Goal: Task Accomplishment & Management: Manage account settings

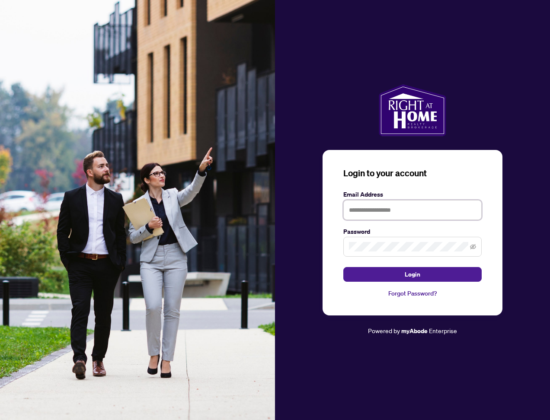
click at [389, 208] on input "text" at bounding box center [412, 210] width 138 height 20
click at [378, 213] on input "text" at bounding box center [412, 210] width 138 height 20
type input "**********"
click at [343, 267] on button "Login" at bounding box center [412, 274] width 138 height 15
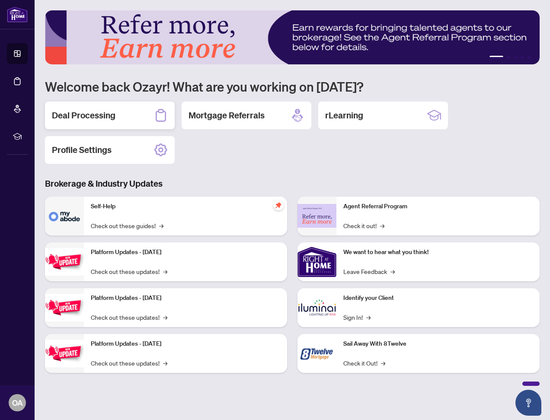
click at [88, 109] on div "Deal Processing" at bounding box center [110, 116] width 130 height 28
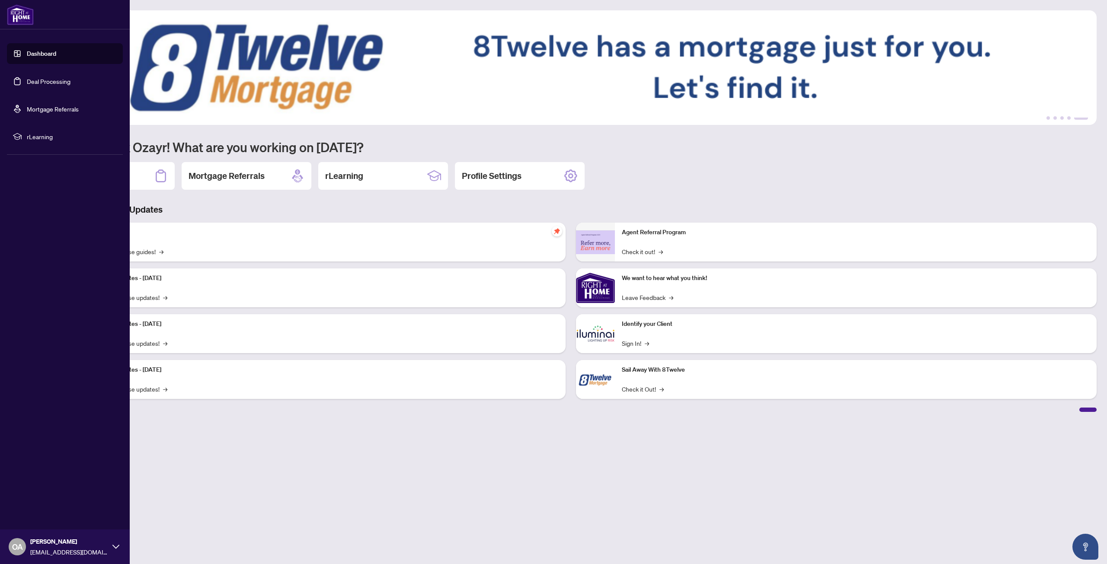
click at [35, 82] on link "Deal Processing" at bounding box center [49, 81] width 44 height 8
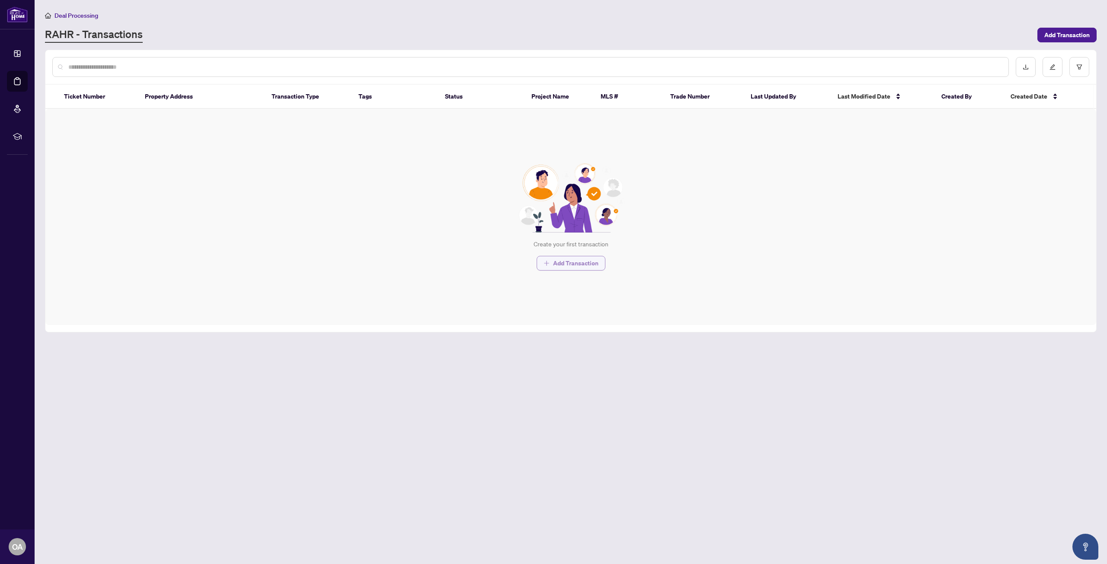
click at [550, 265] on span "Add Transaction" at bounding box center [575, 263] width 45 height 14
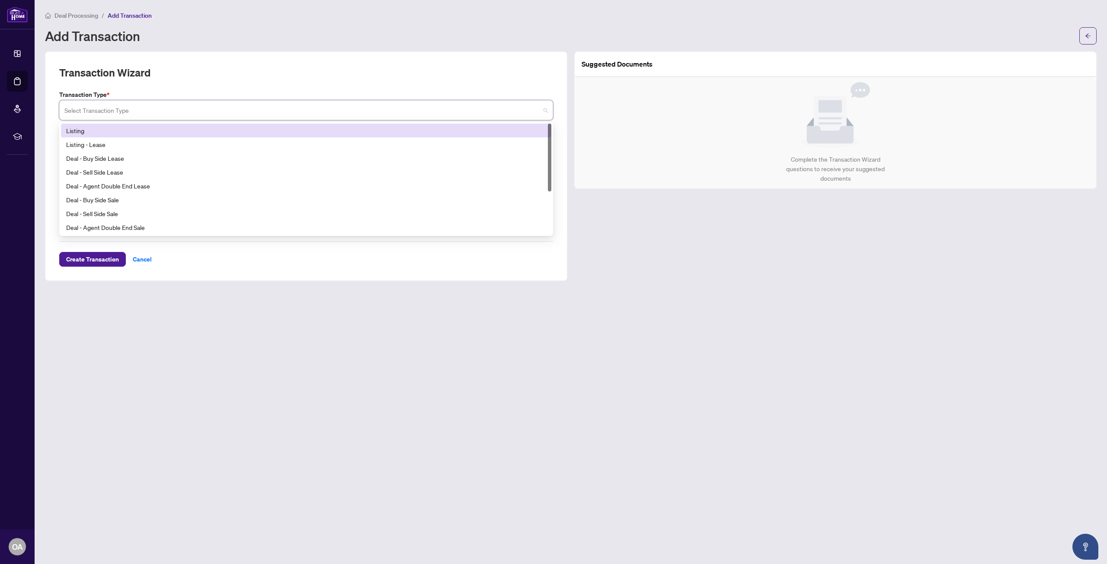
click at [213, 108] on input "search" at bounding box center [302, 111] width 476 height 19
click at [226, 88] on div "Transaction Wizard" at bounding box center [306, 78] width 494 height 24
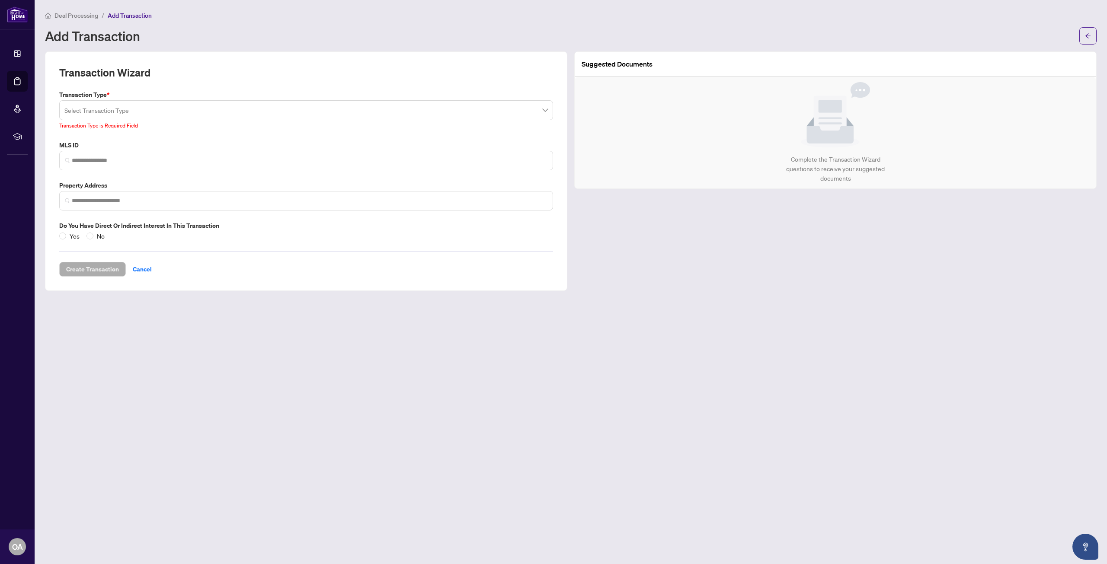
click at [217, 106] on input "search" at bounding box center [302, 111] width 476 height 19
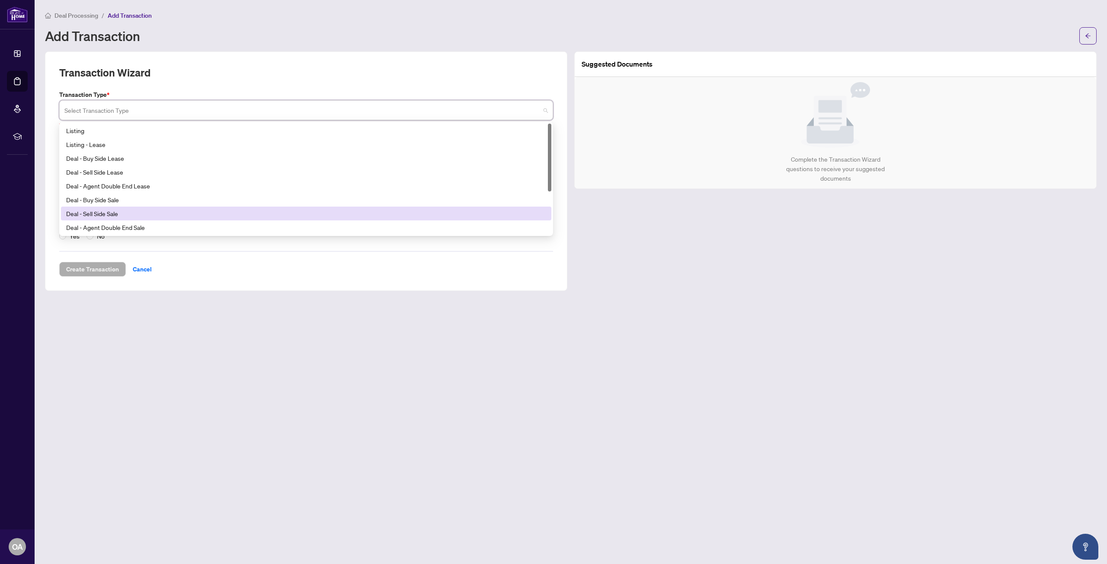
click at [188, 213] on div "Deal - Sell Side Sale" at bounding box center [306, 214] width 480 height 10
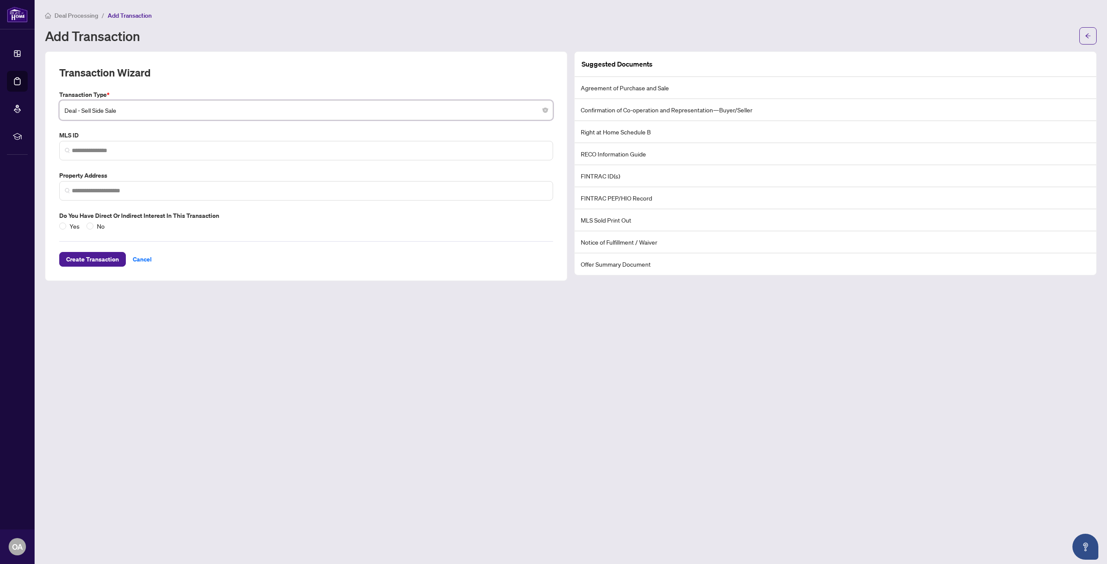
click at [550, 87] on li "Agreement of Purchase and Sale" at bounding box center [835, 88] width 521 height 22
click at [550, 109] on li "Confirmation of Co-operation and Representation—Buyer/Seller" at bounding box center [835, 110] width 521 height 22
click at [289, 152] on input "search" at bounding box center [310, 150] width 476 height 9
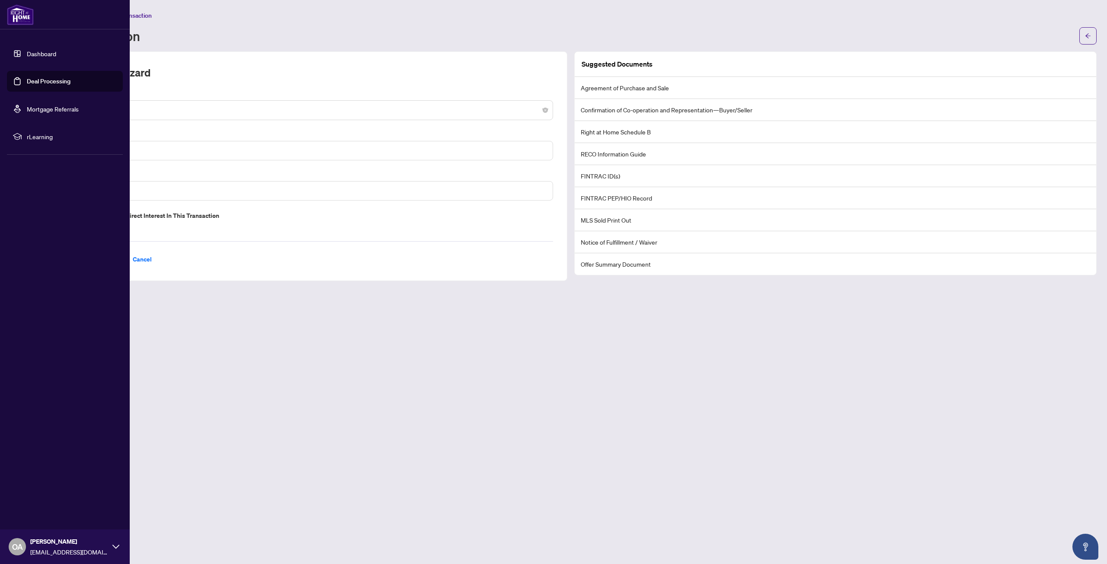
click at [27, 58] on link "Dashboard" at bounding box center [41, 54] width 29 height 8
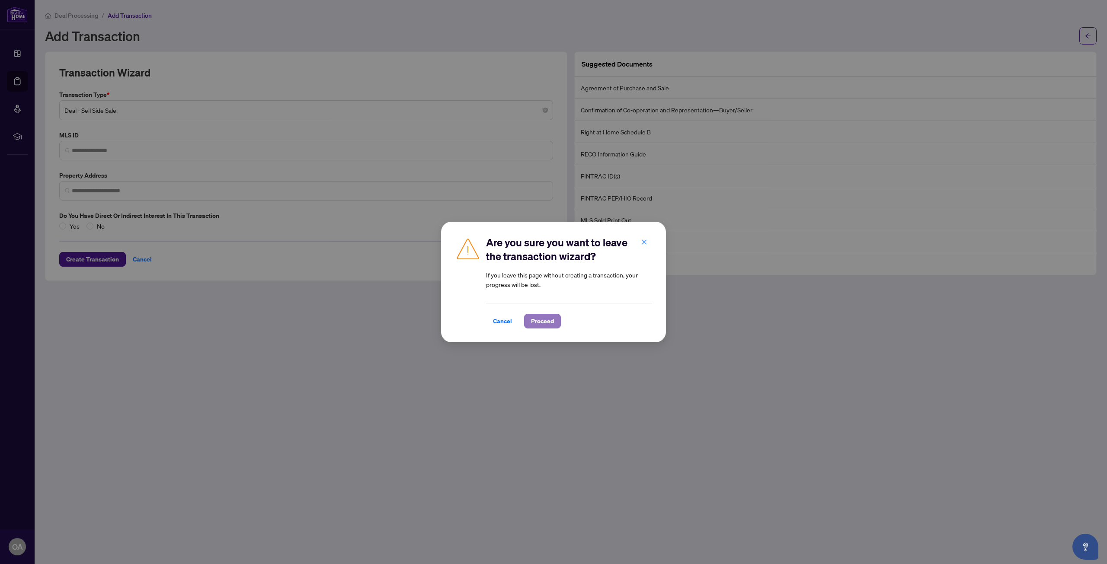
click at [535, 323] on span "Proceed" at bounding box center [542, 321] width 23 height 14
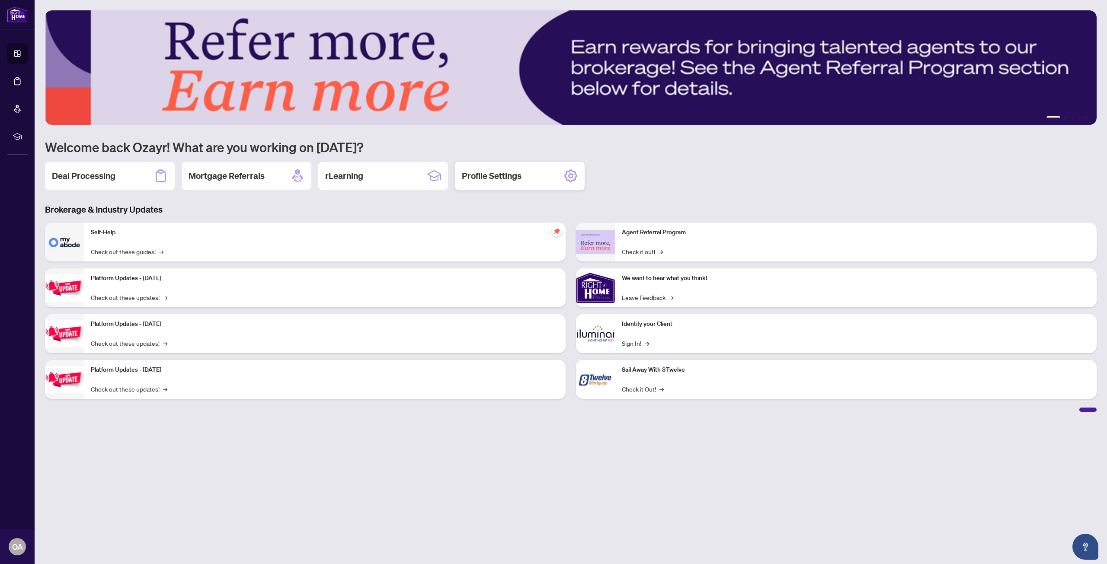
click at [467, 177] on h2 "Profile Settings" at bounding box center [492, 176] width 60 height 12
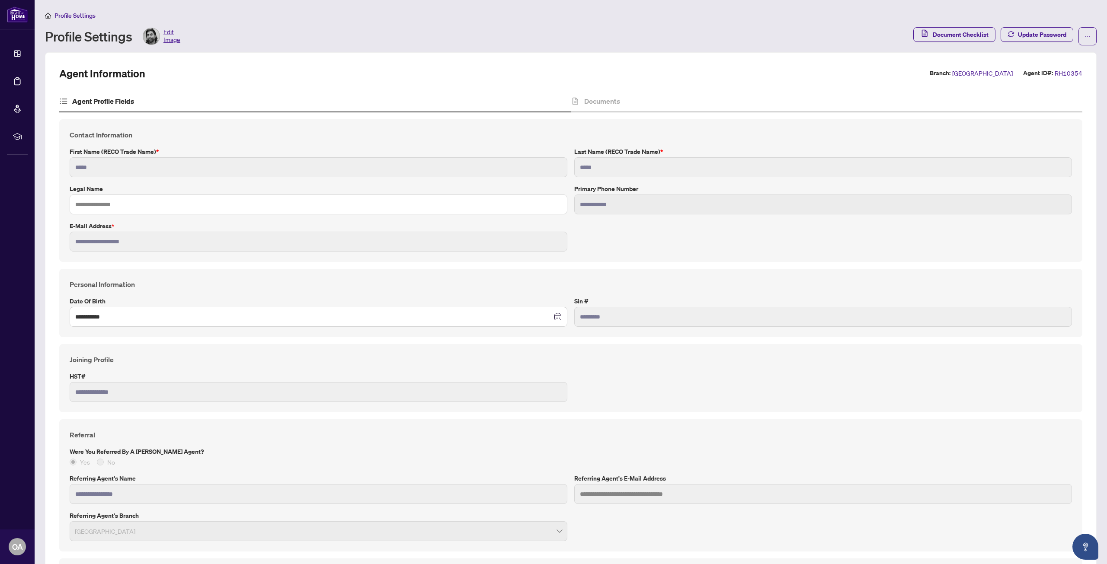
click at [100, 102] on h4 "Agent Profile Fields" at bounding box center [103, 101] width 62 height 10
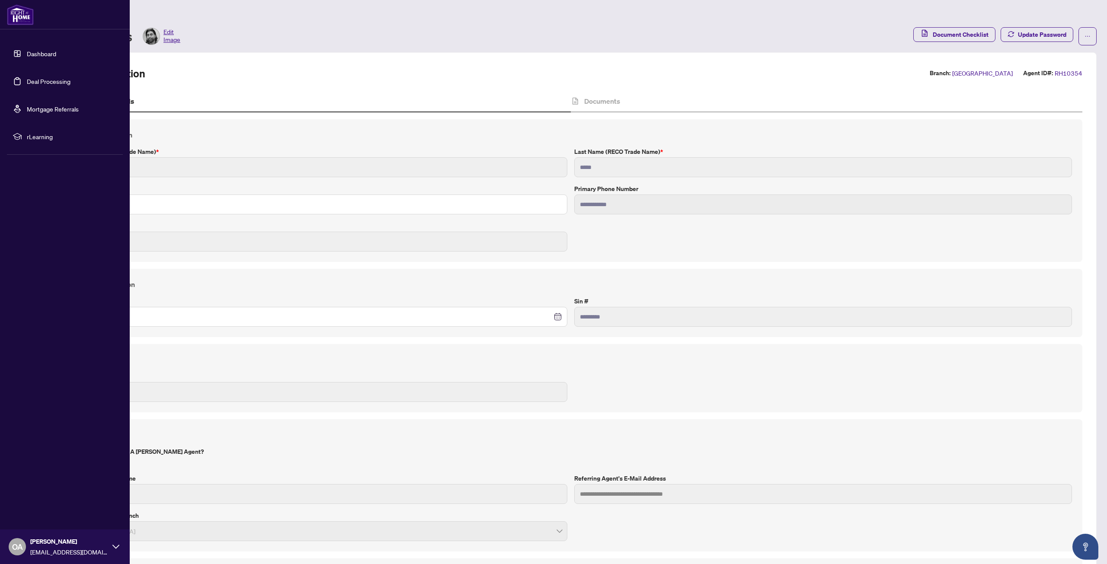
click at [27, 54] on link "Dashboard" at bounding box center [41, 54] width 29 height 8
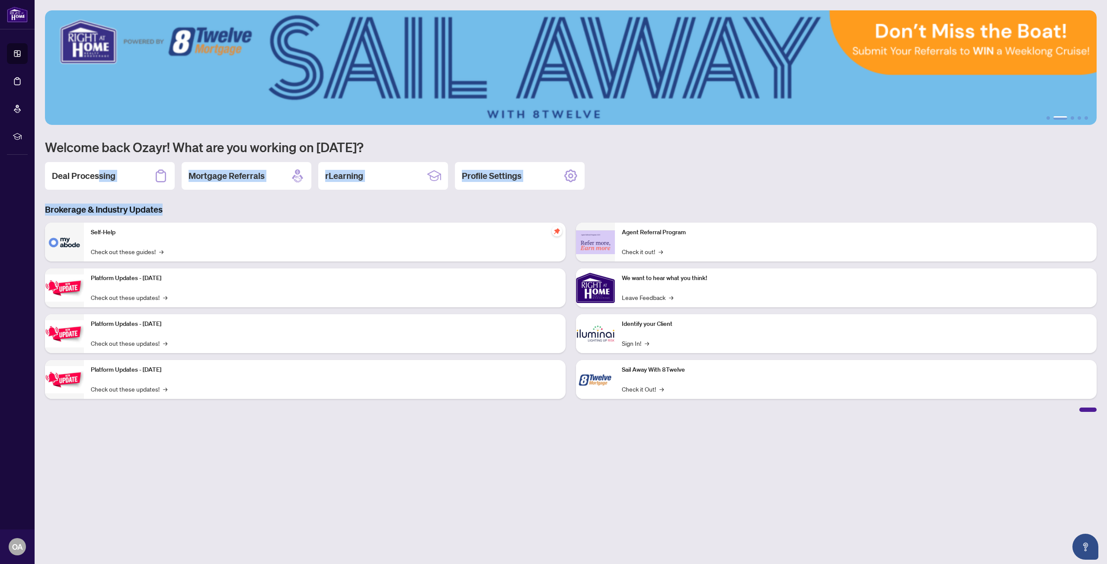
drag, startPoint x: 96, startPoint y: 182, endPoint x: 225, endPoint y: 195, distance: 129.4
click at [224, 195] on div "1 2 3 4 5 Welcome back Ozayr! What are you working on [DATE]? Deal Processing M…" at bounding box center [571, 211] width 1052 height 402
click at [246, 193] on div "1 2 3 4 5 Welcome back Ozayr! What are you working on [DATE]? Deal Processing M…" at bounding box center [571, 211] width 1052 height 402
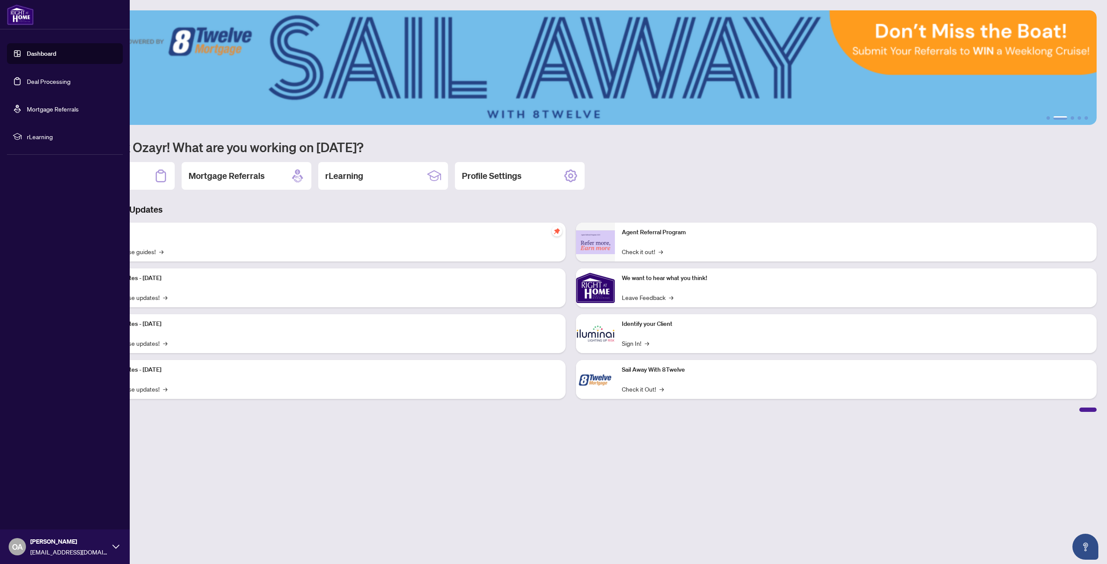
click at [46, 50] on link "Dashboard" at bounding box center [41, 54] width 29 height 8
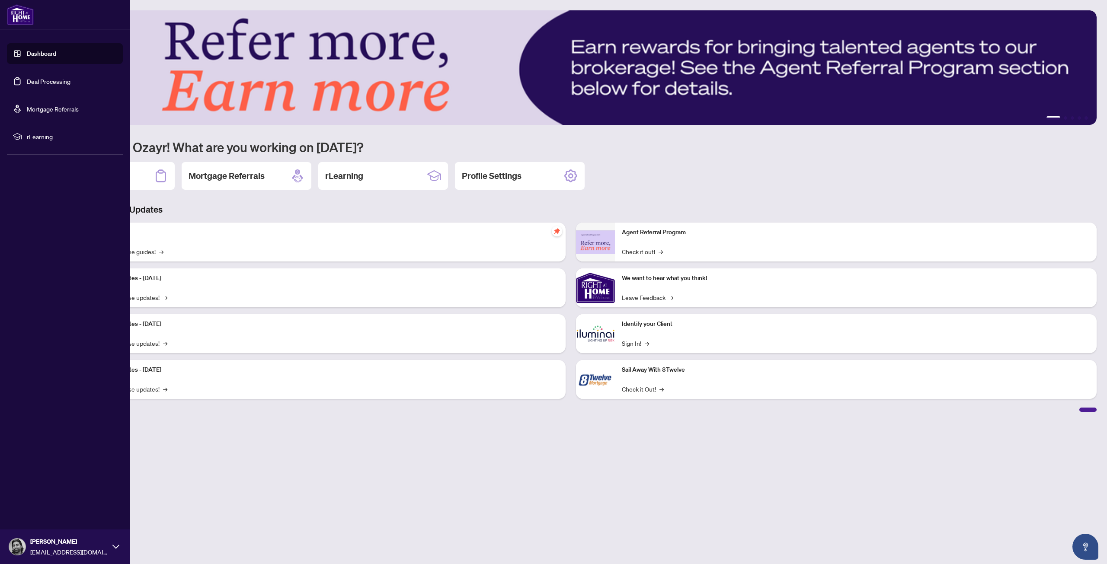
click at [65, 78] on link "Deal Processing" at bounding box center [49, 81] width 44 height 8
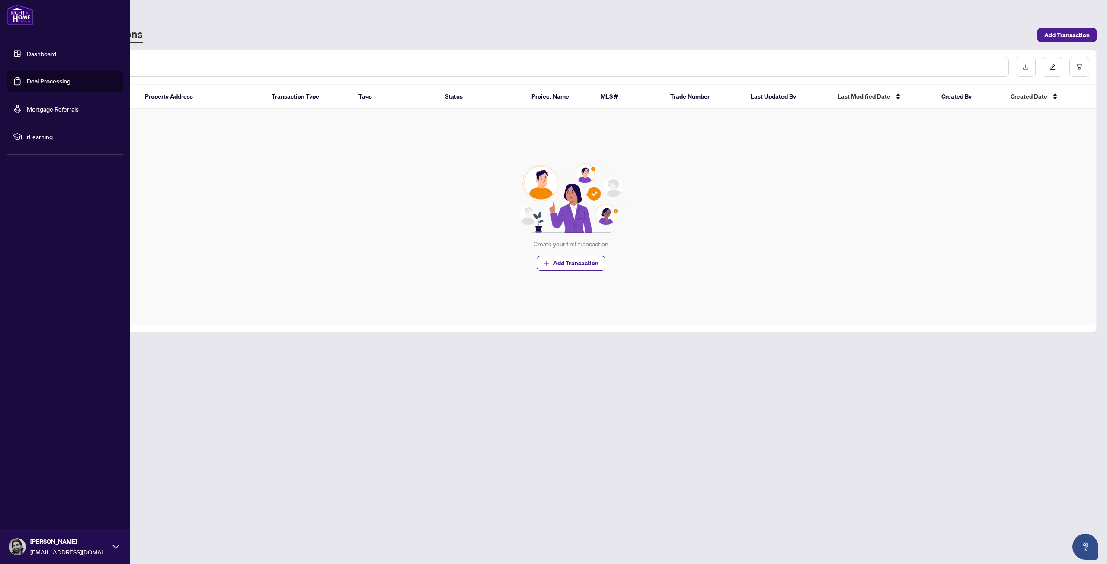
click at [58, 129] on li "rLearning" at bounding box center [65, 136] width 116 height 21
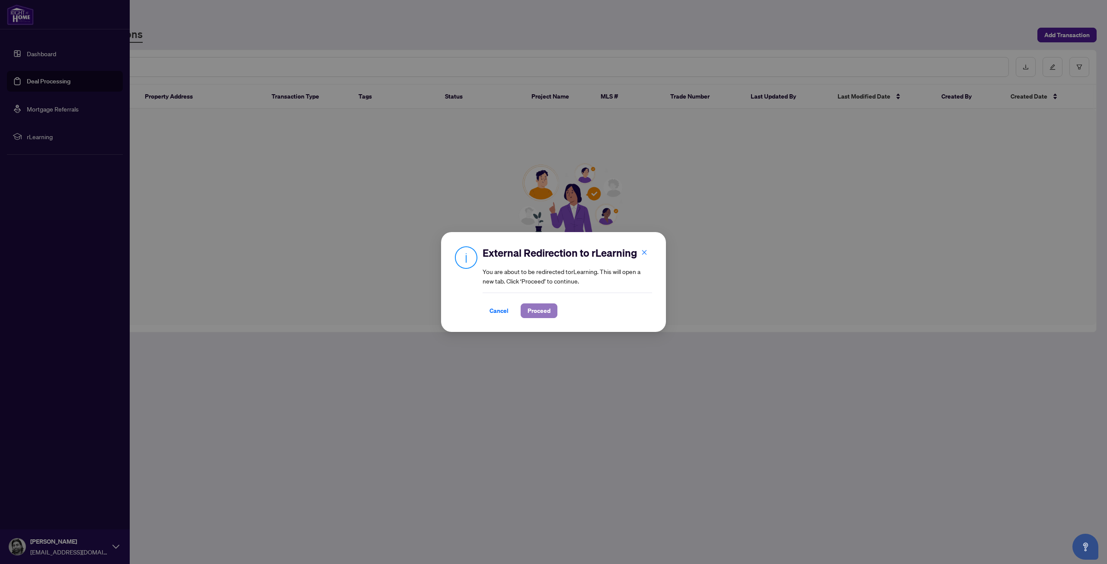
click at [529, 308] on span "Proceed" at bounding box center [539, 311] width 23 height 14
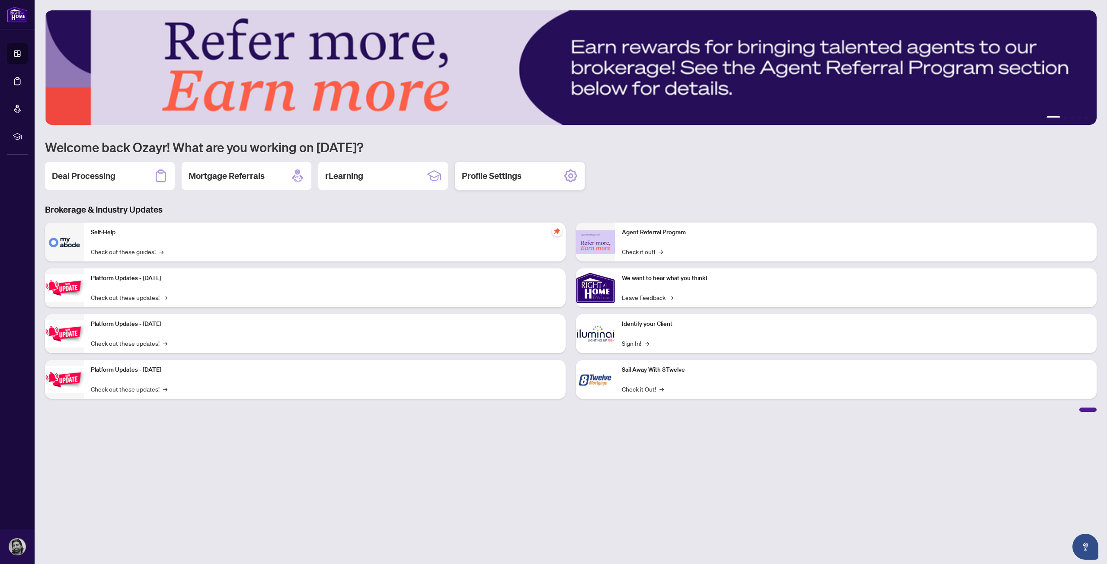
click at [500, 177] on h2 "Profile Settings" at bounding box center [492, 176] width 60 height 12
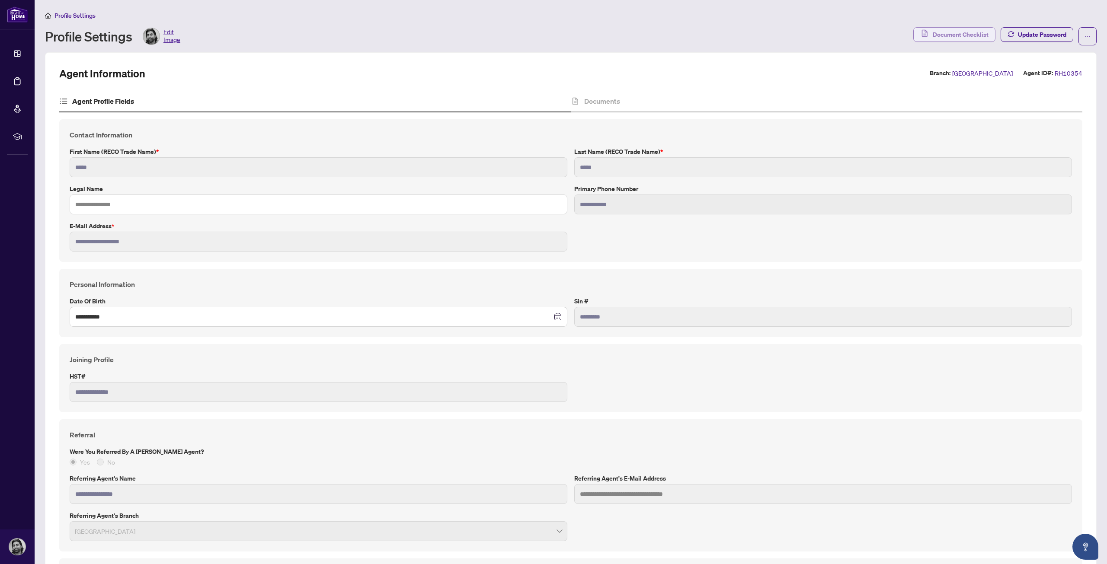
click at [938, 34] on button "Document Checklist" at bounding box center [954, 34] width 82 height 15
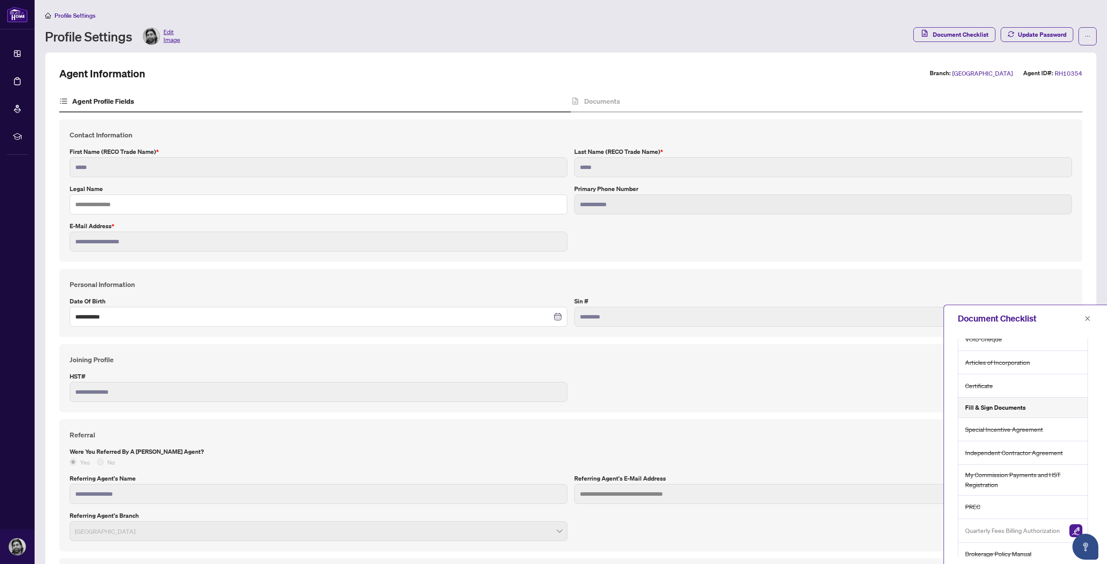
scroll to position [96, 0]
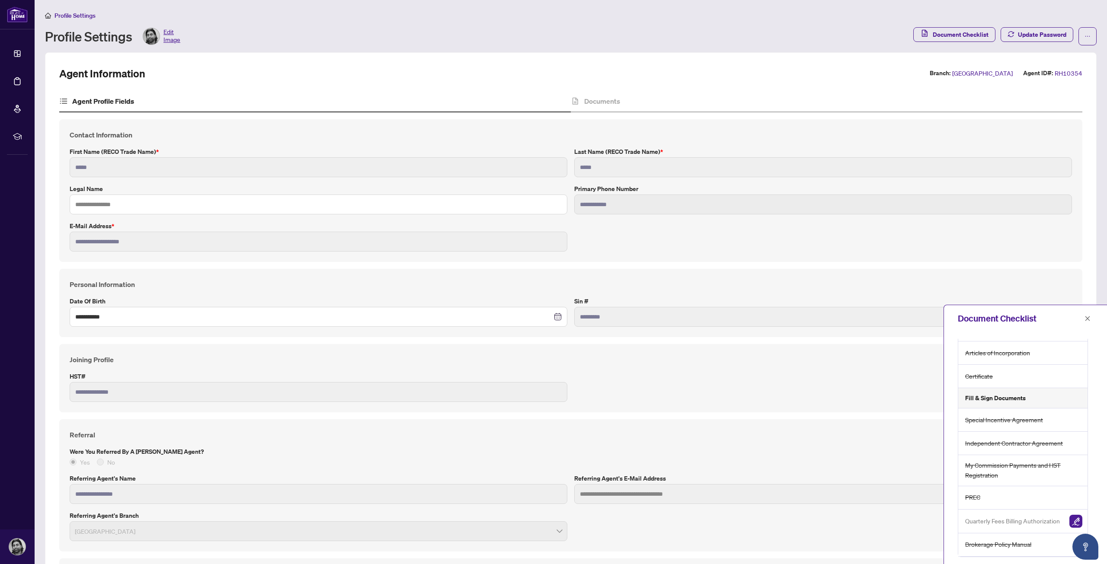
click at [1071, 521] on img "button" at bounding box center [1075, 521] width 13 height 13
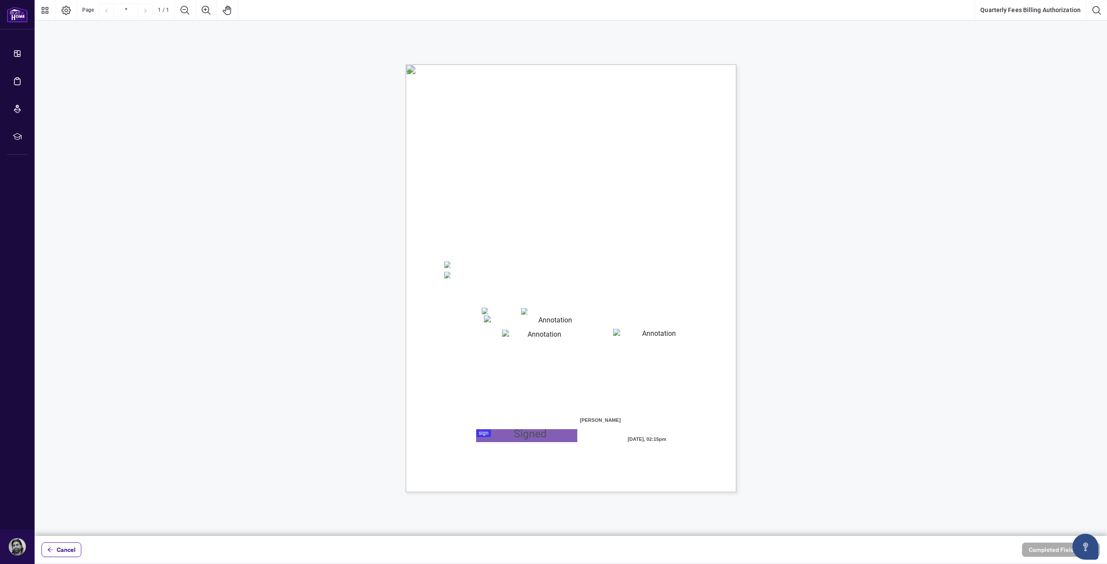
click at [506, 321] on textarea "01K2Q2KW6M3KJ6Y8TZ8KT1W8AZ" at bounding box center [551, 321] width 135 height 11
type textarea "**********"
click at [529, 336] on textarea "01K2Q2M6MYKEDB7AX5NCX3P142" at bounding box center [541, 334] width 78 height 9
type textarea "*******"
click at [630, 329] on textarea "01K2Q2MF4WJ5E815C27WZ6SAHC" at bounding box center [655, 334] width 85 height 10
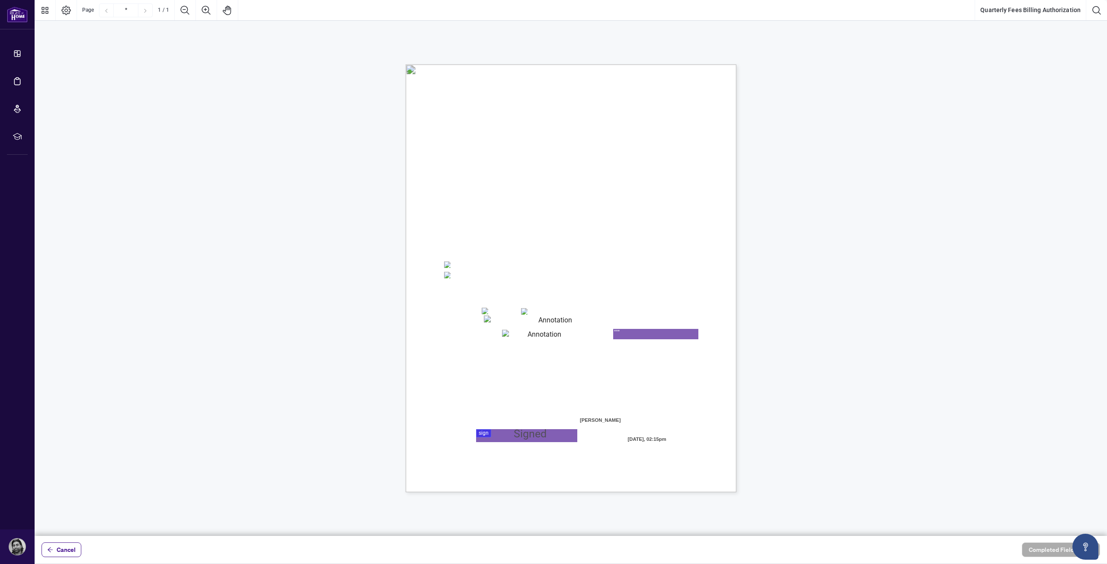
type textarea "***"
click at [494, 433] on div at bounding box center [571, 268] width 1072 height 536
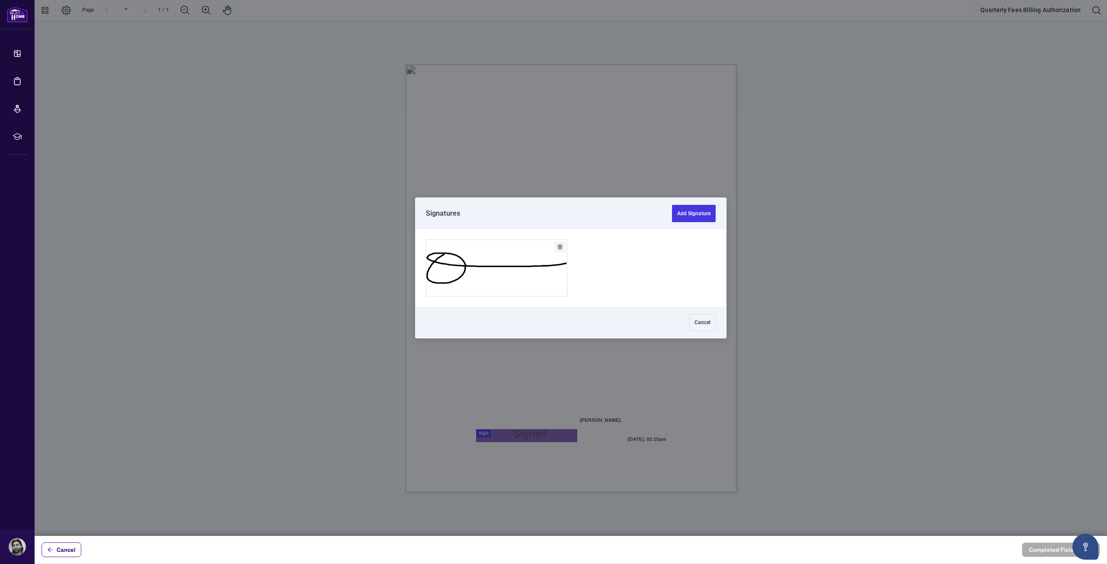
click at [700, 217] on button "Add Signature" at bounding box center [694, 213] width 44 height 17
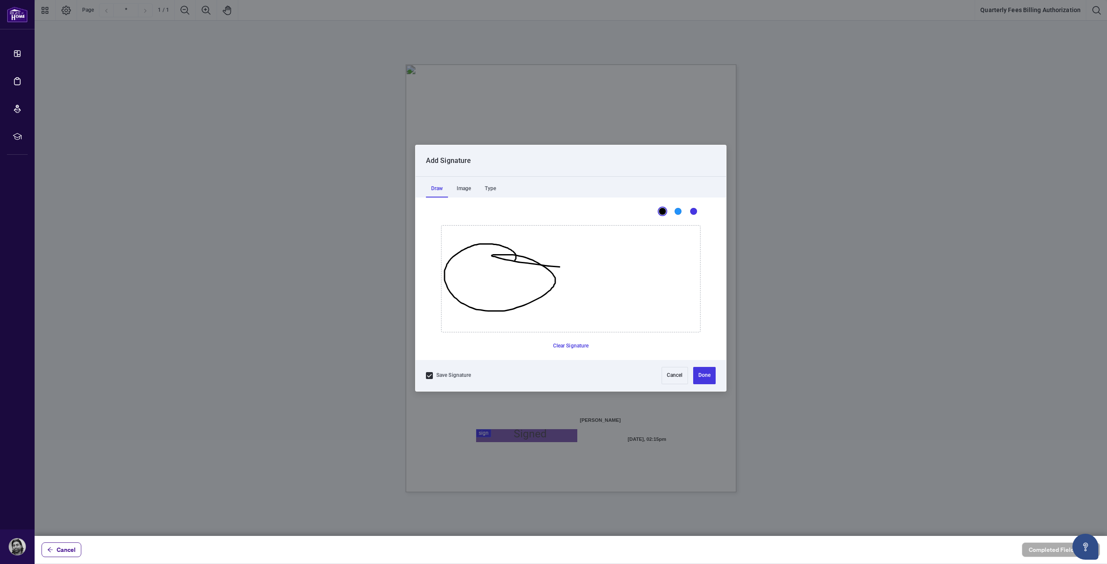
drag, startPoint x: 516, startPoint y: 259, endPoint x: 744, endPoint y: 269, distance: 228.6
click at [700, 269] on icon "Drawing canvas" at bounding box center [570, 279] width 259 height 106
click at [675, 379] on button "Cancel" at bounding box center [675, 375] width 26 height 17
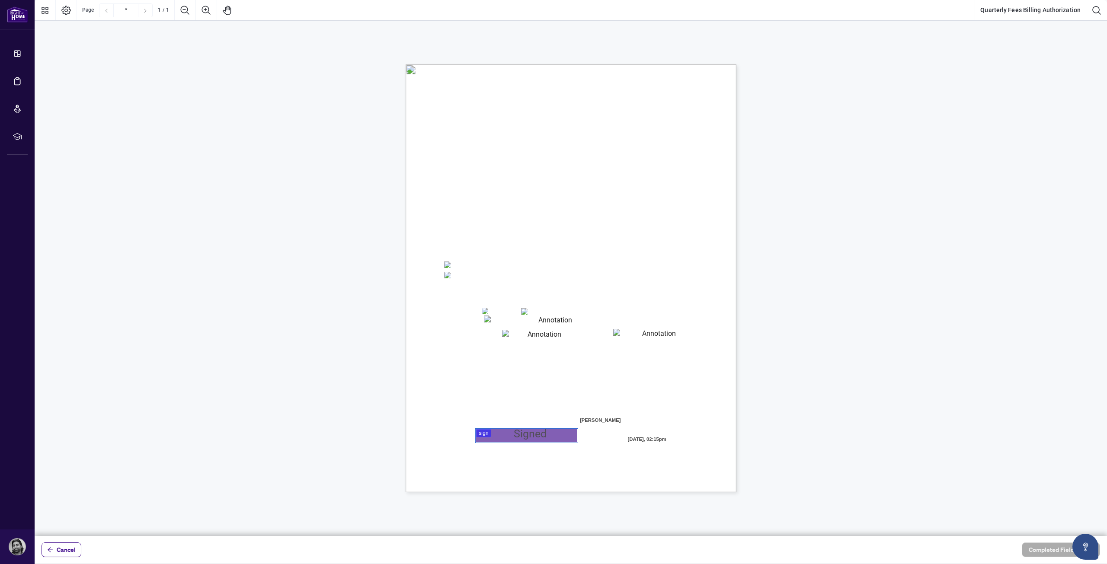
click at [505, 441] on div at bounding box center [571, 268] width 1072 height 536
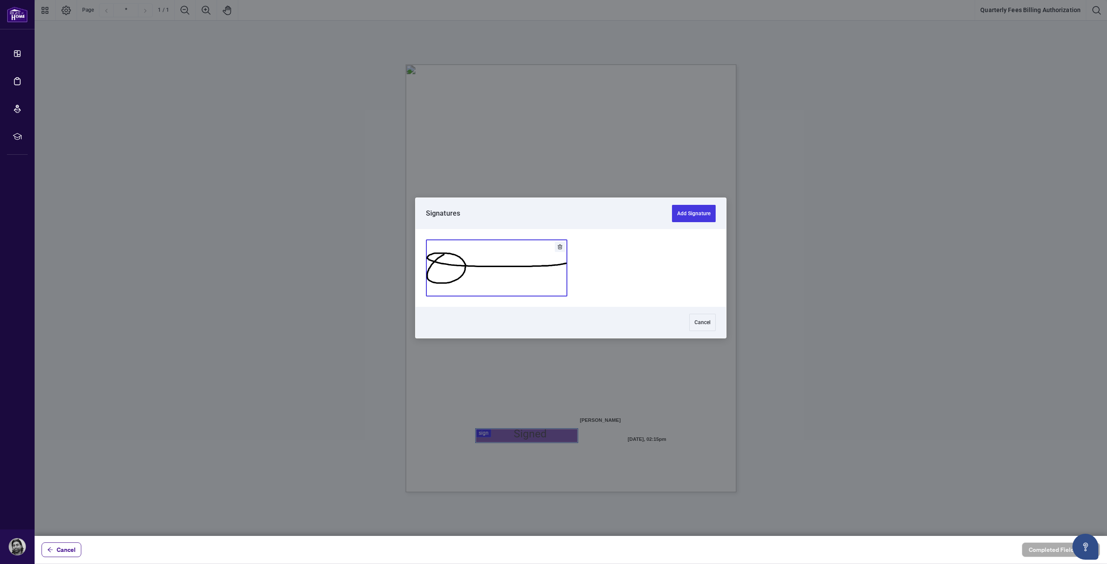
click at [484, 264] on button "Add Signature" at bounding box center [496, 268] width 141 height 56
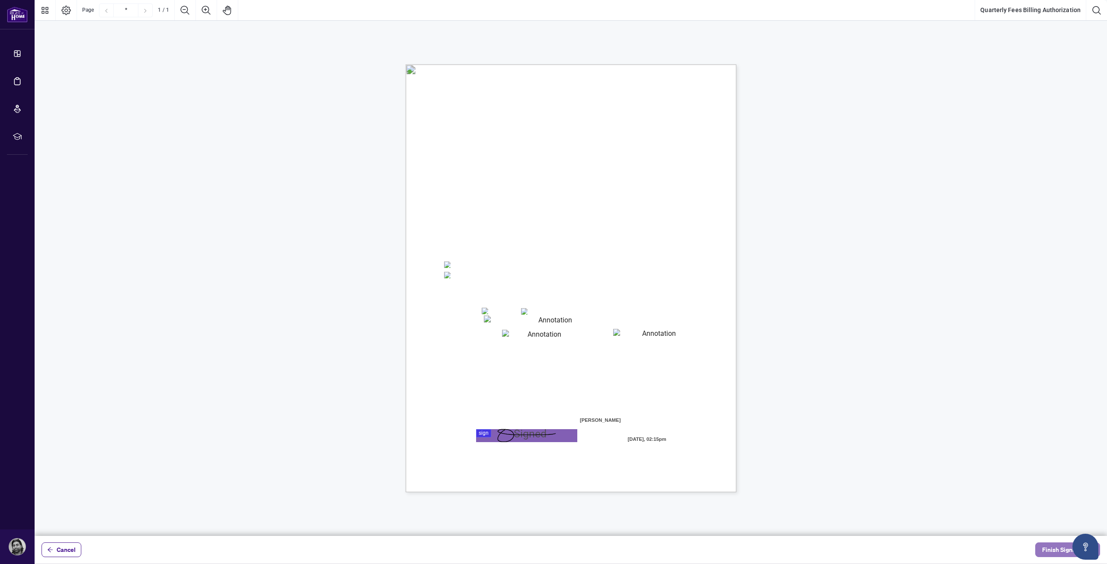
click at [1049, 545] on span "Finish Signing" at bounding box center [1061, 550] width 39 height 14
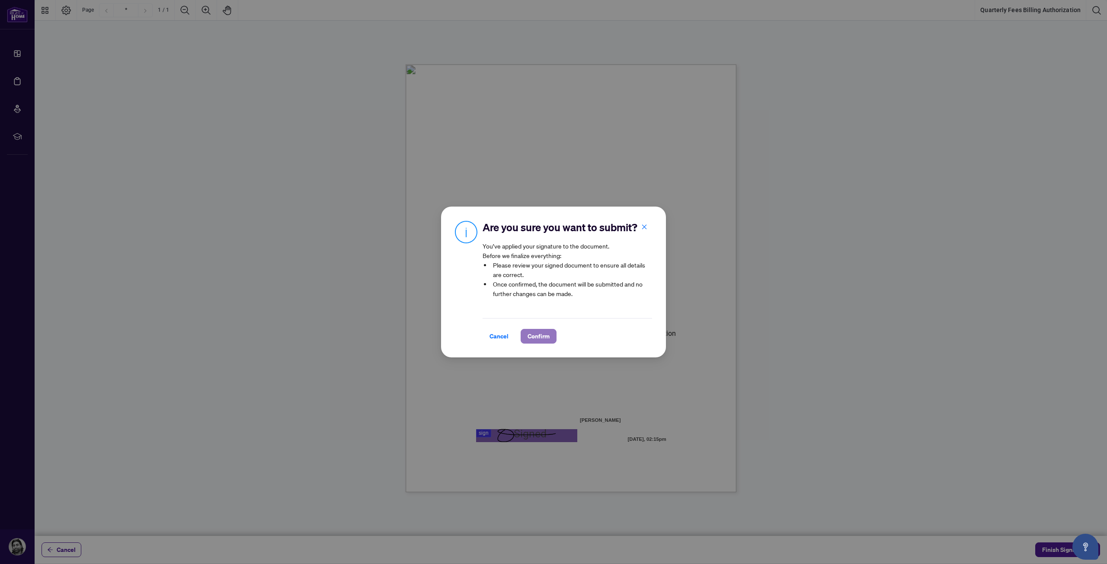
click at [545, 343] on span "Confirm" at bounding box center [539, 336] width 22 height 14
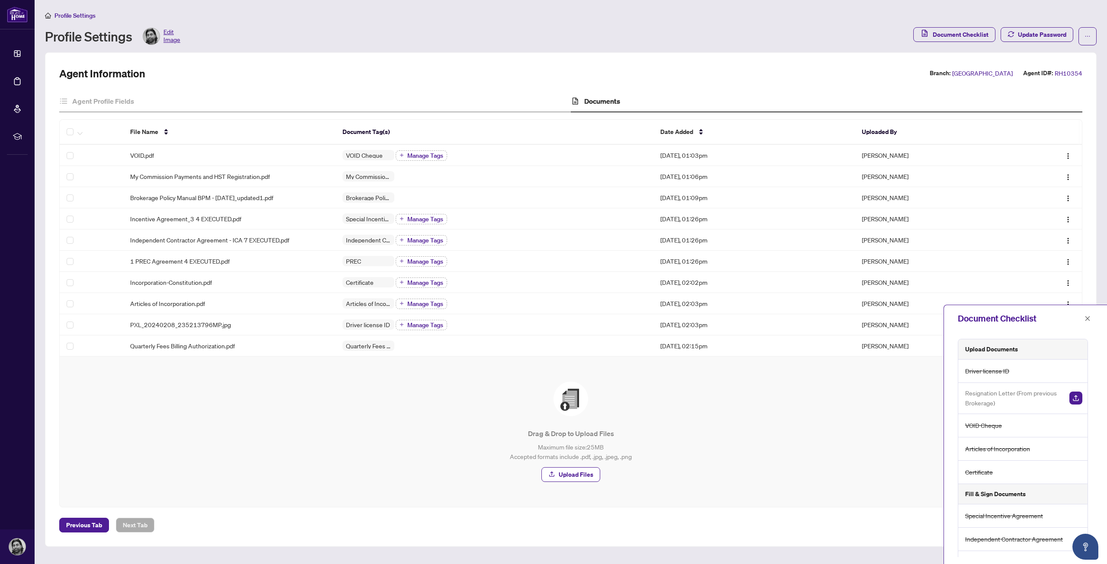
drag, startPoint x: 1084, startPoint y: 318, endPoint x: 768, endPoint y: 405, distance: 327.4
click at [1084, 318] on button "button" at bounding box center [1087, 318] width 11 height 10
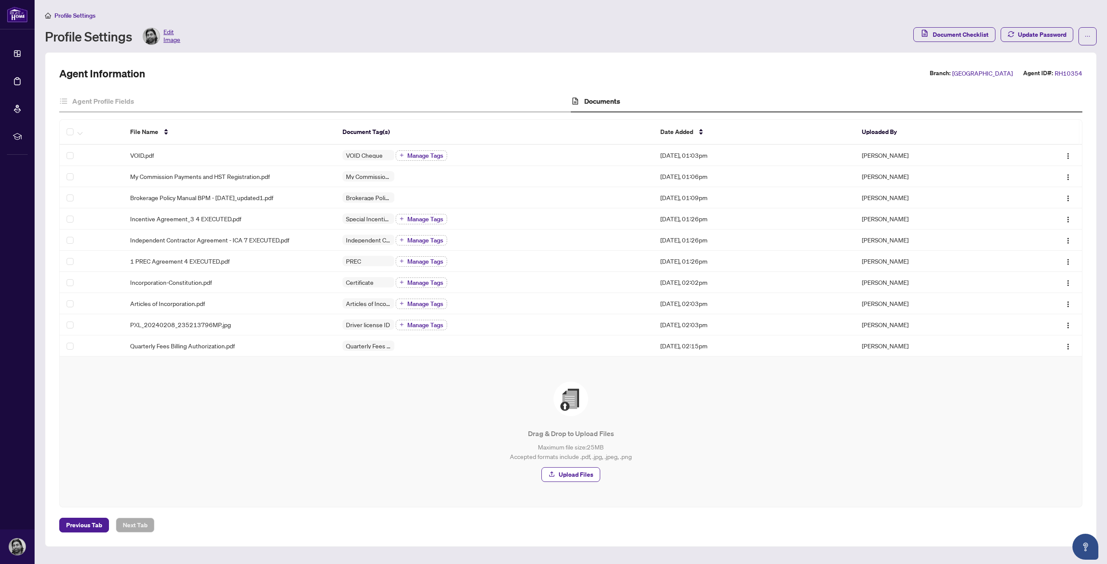
click at [230, 408] on div "Drag & Drop to Upload Files Maximum file size: 25 MB Accepted formats include .…" at bounding box center [571, 432] width 988 height 100
click at [35, 189] on main "Profile Settings Profile Settings Edit Image Document Checklist Update Password…" at bounding box center [571, 282] width 1072 height 564
